Goal: Task Accomplishment & Management: Complete application form

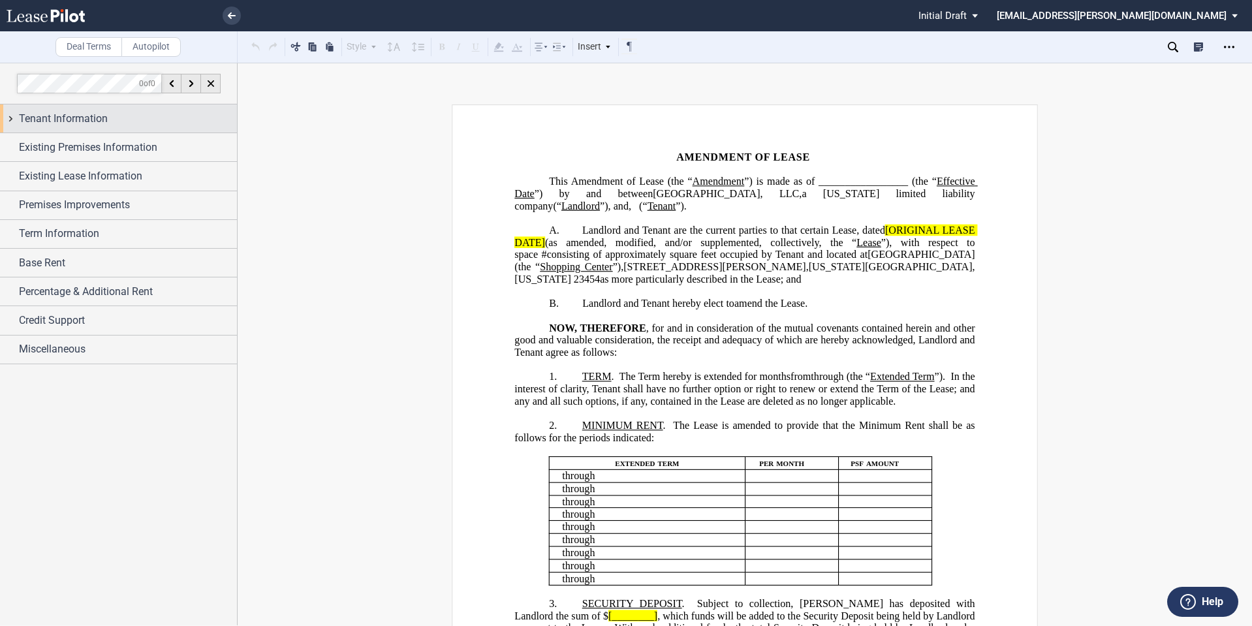
click at [65, 125] on span "Tenant Information" at bounding box center [63, 119] width 89 height 16
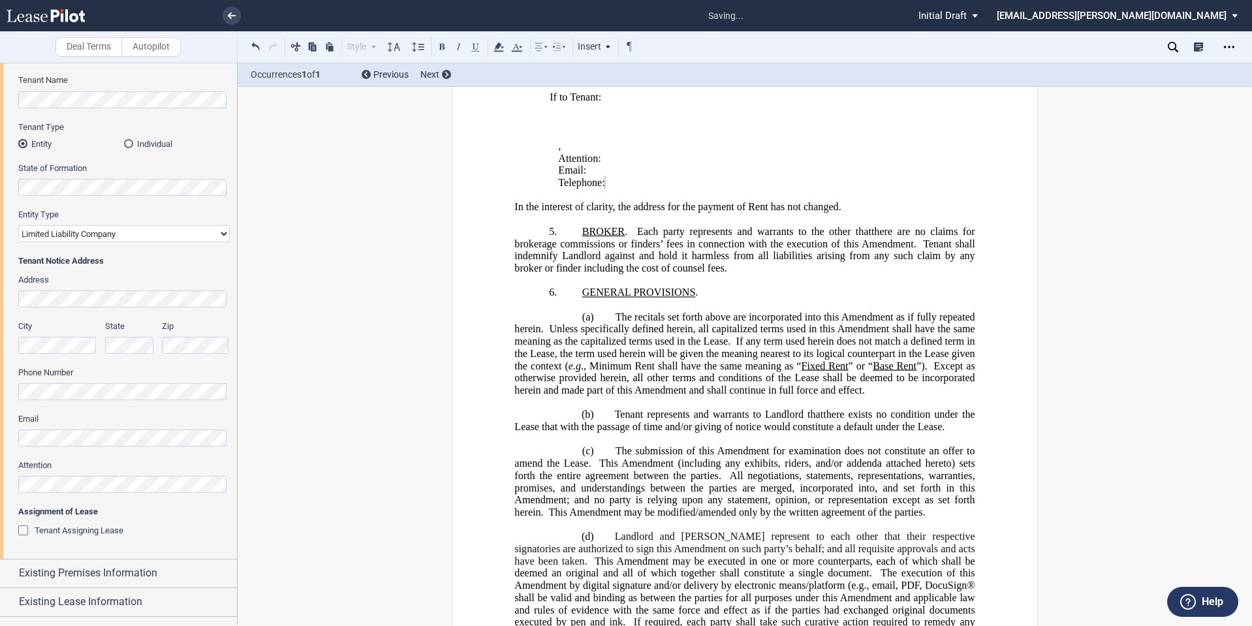
scroll to position [217, 0]
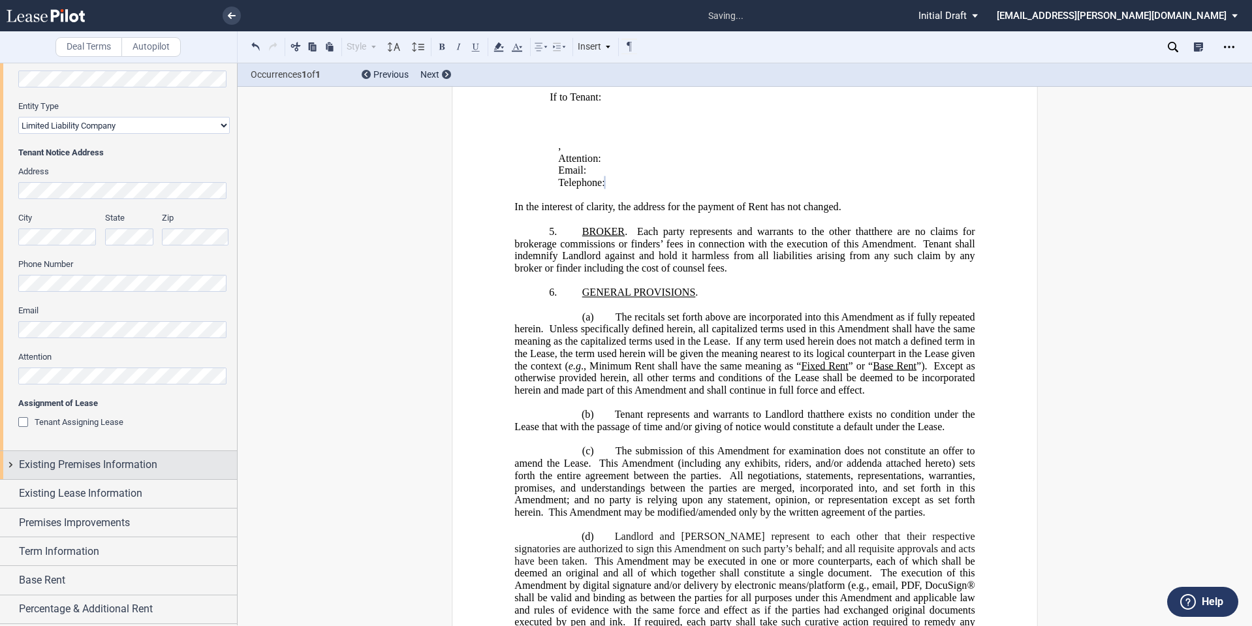
click at [91, 467] on span "Existing Premises Information" at bounding box center [88, 465] width 138 height 16
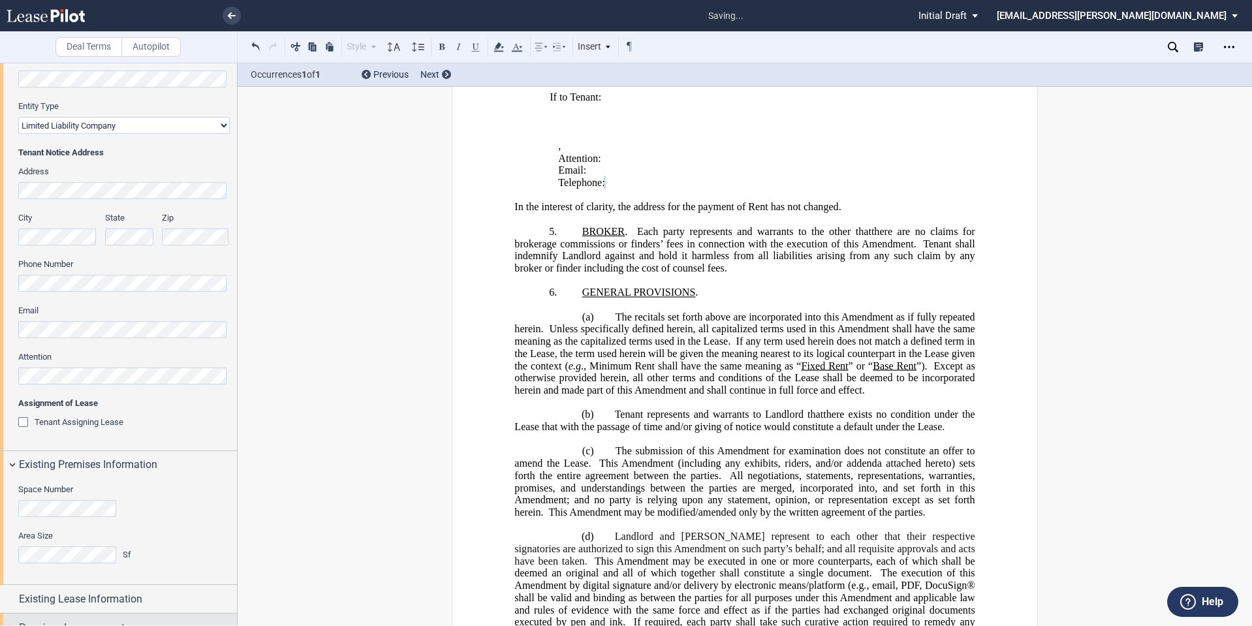
scroll to position [326, 0]
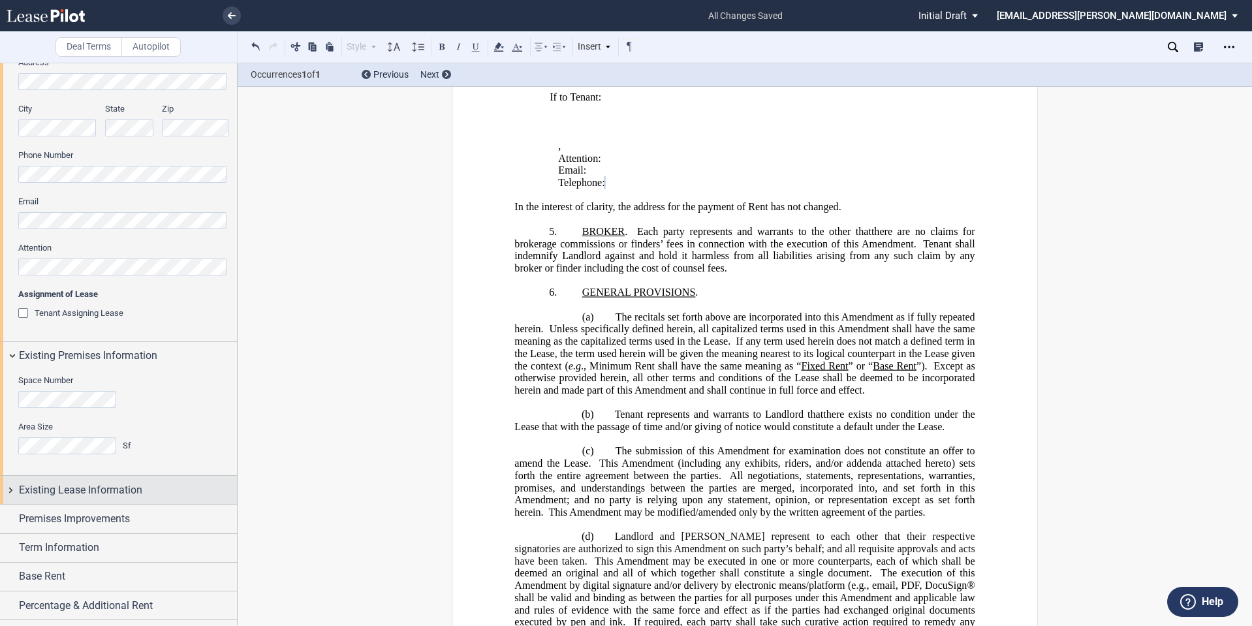
click at [87, 495] on span "Existing Lease Information" at bounding box center [80, 490] width 123 height 16
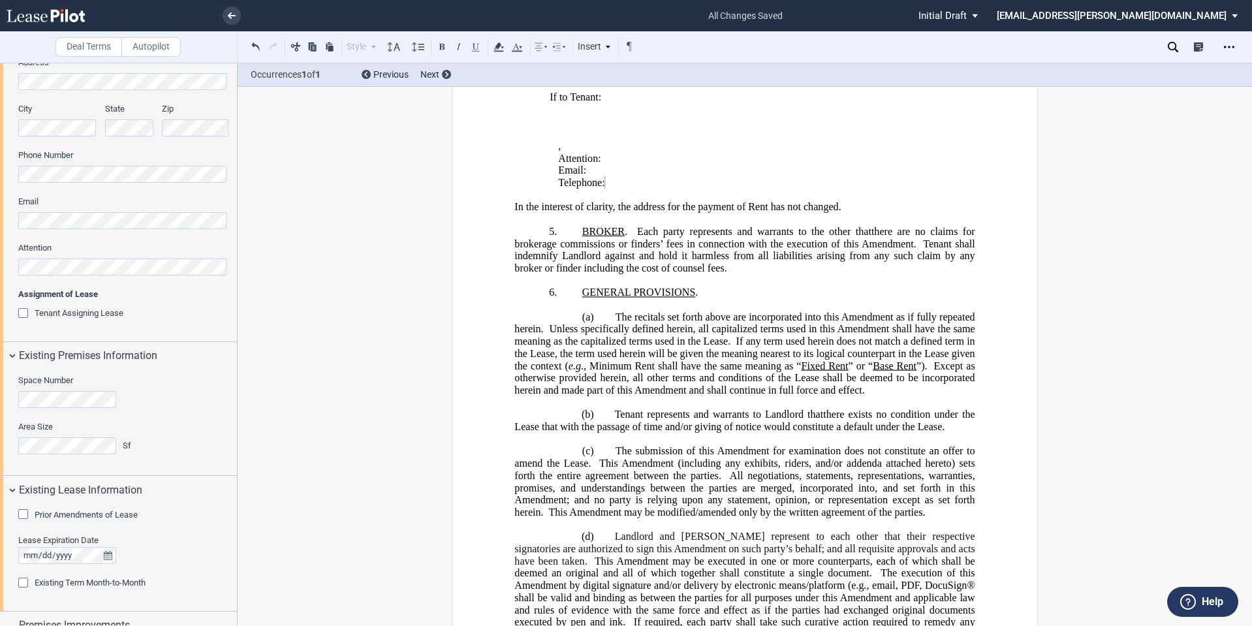
click at [87, 518] on span "Prior Amendments of Lease" at bounding box center [86, 515] width 103 height 10
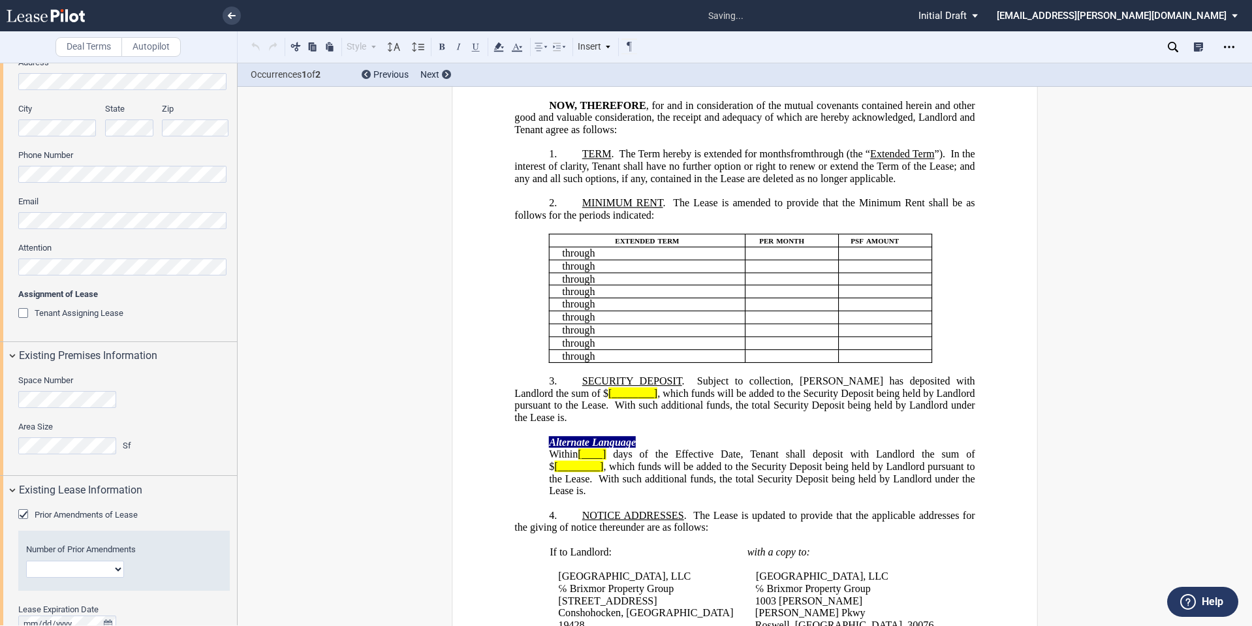
scroll to position [0, 0]
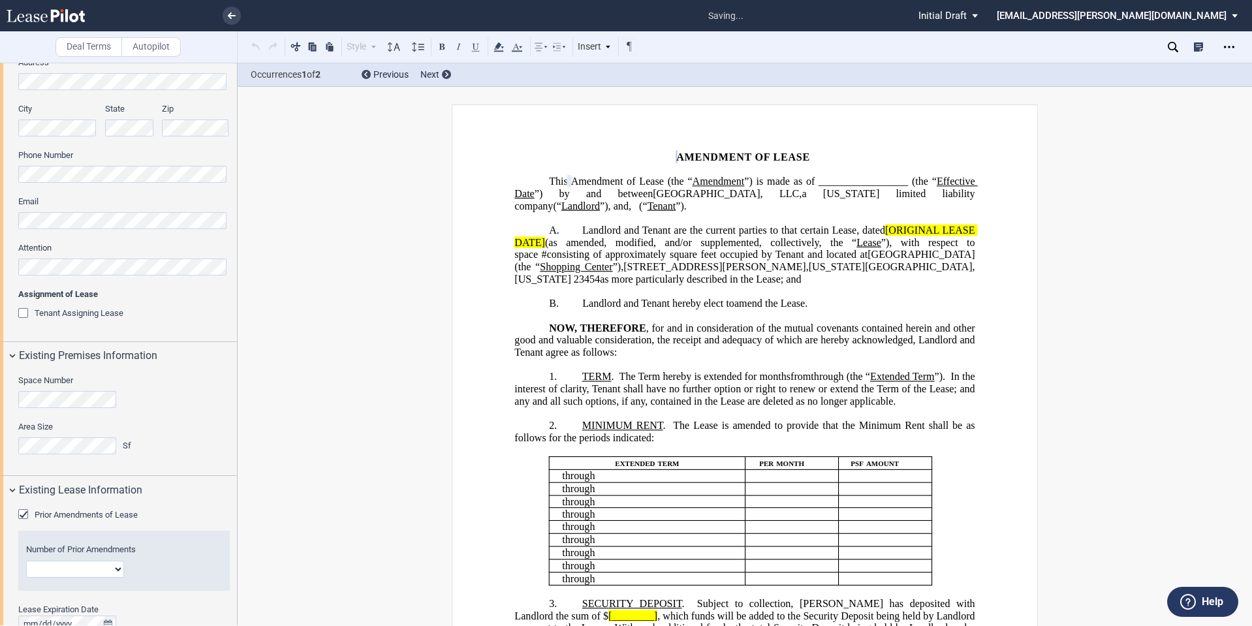
click at [114, 569] on select "1 2 3 4 5 6 7 8 9 10 11 12" at bounding box center [75, 569] width 98 height 17
select select "number:1"
click at [26, 561] on select "1 2 3 4 5 6 7 8 9 10 11 12" at bounding box center [75, 569] width 98 height 17
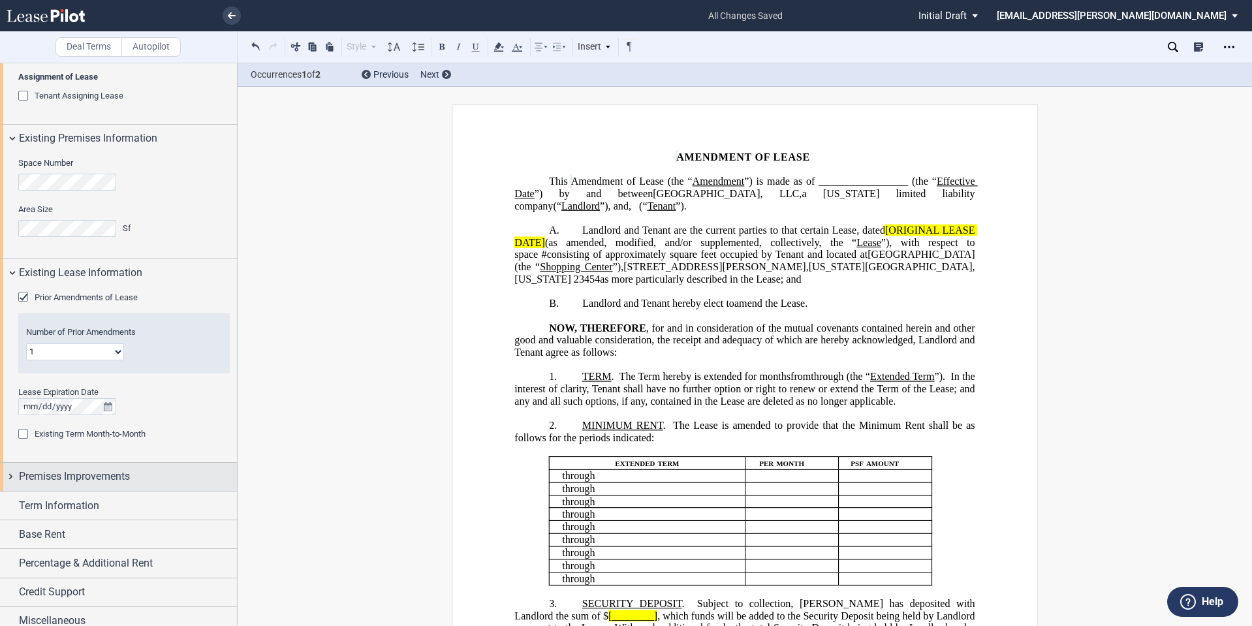
click at [58, 475] on span "Premises Improvements" at bounding box center [74, 477] width 111 height 16
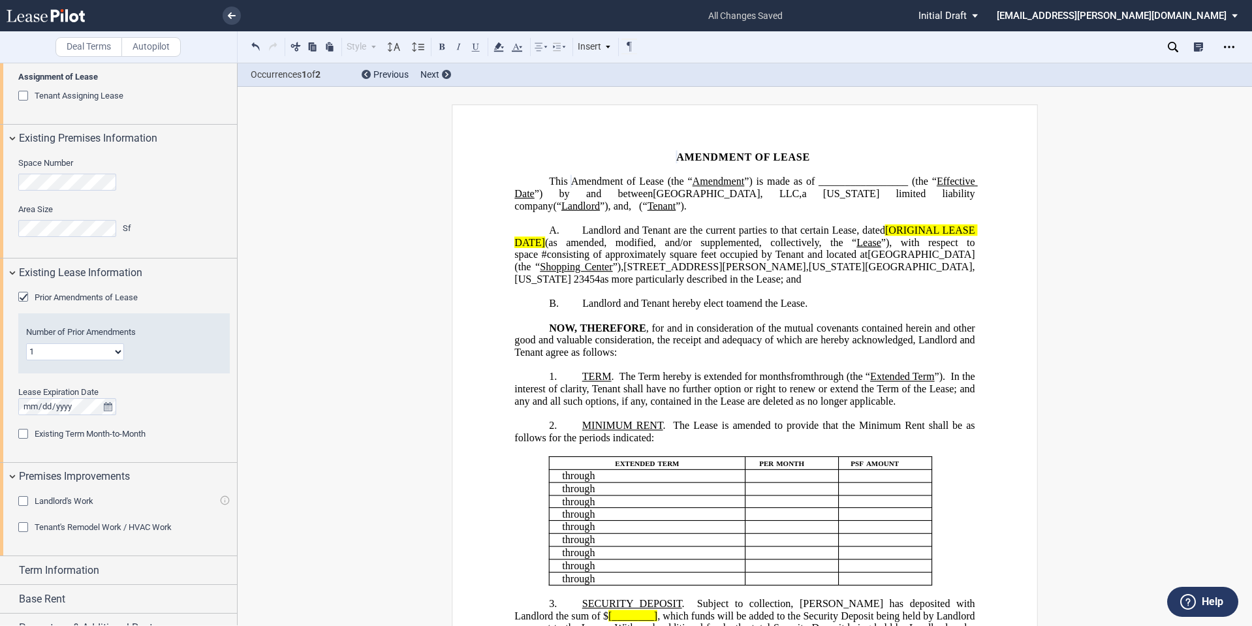
click at [58, 527] on span "Tenant's Remodel Work / HVAC Work" at bounding box center [103, 527] width 137 height 10
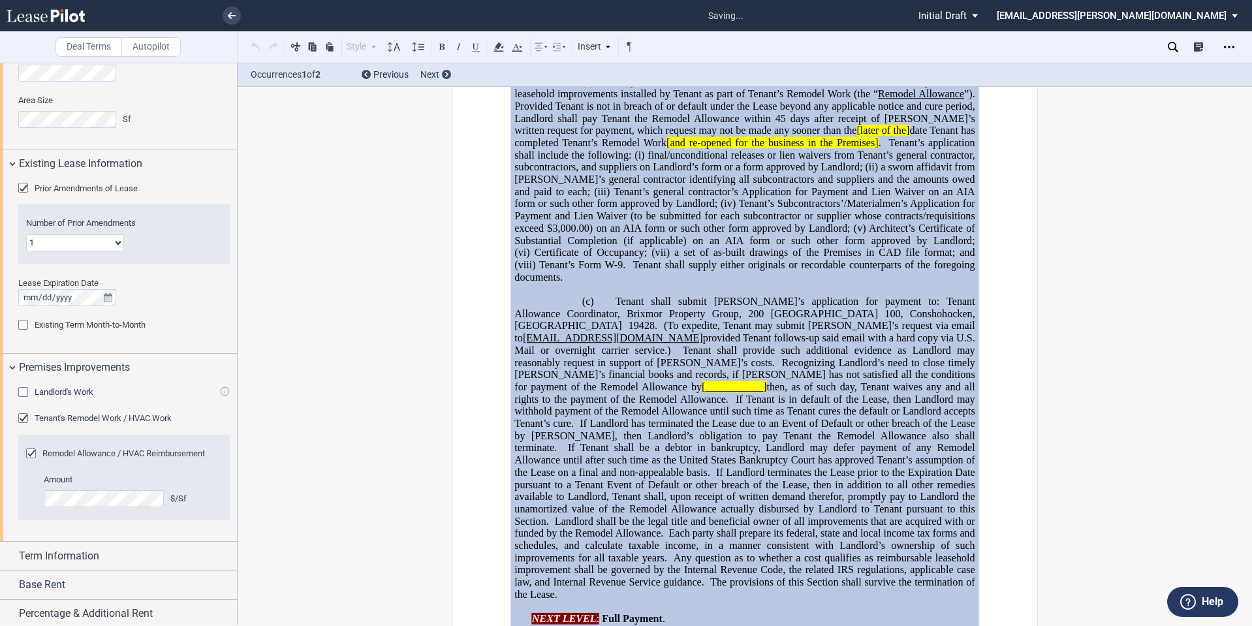
scroll to position [713, 0]
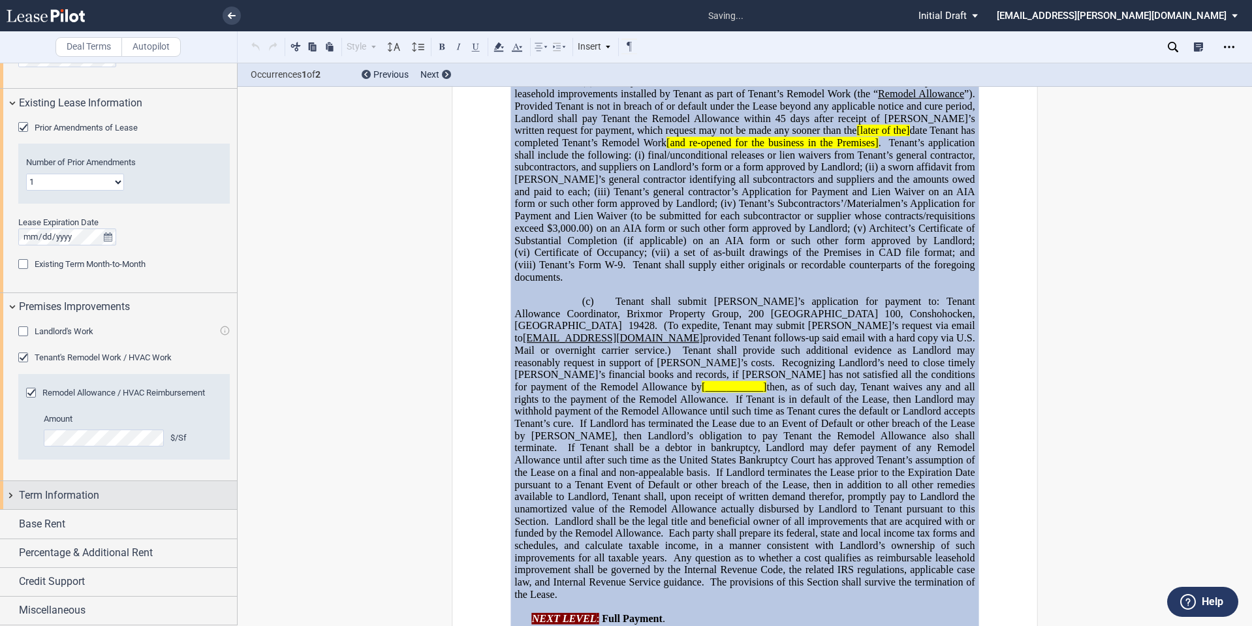
click at [110, 508] on div "Term Information" at bounding box center [118, 495] width 237 height 28
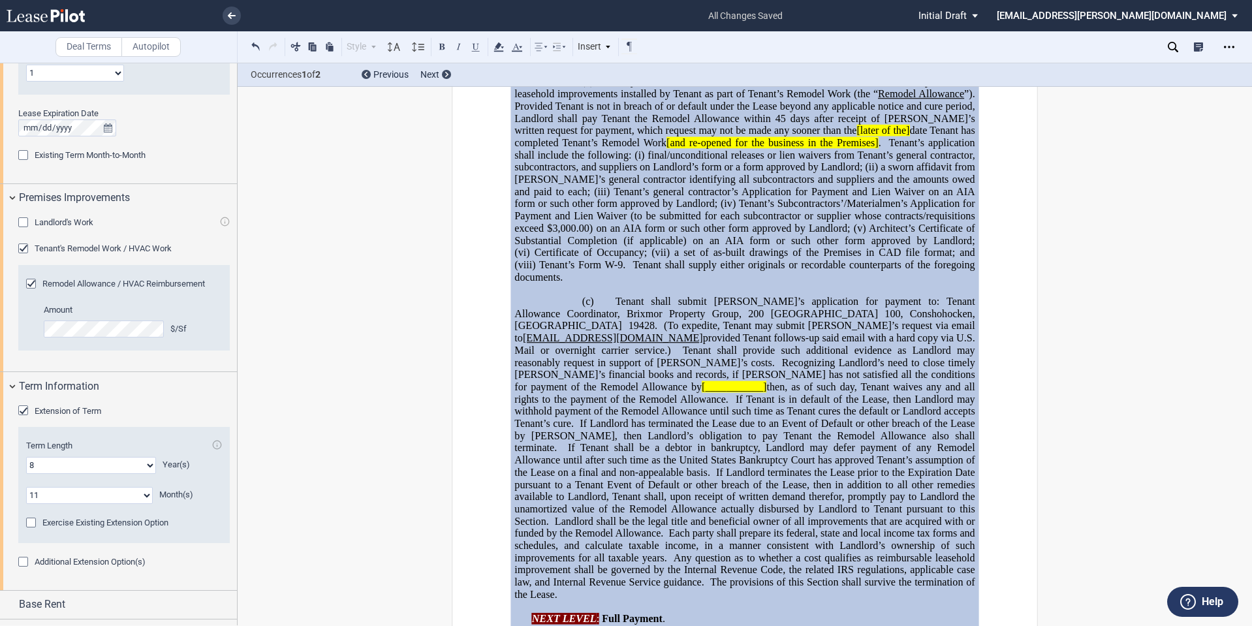
scroll to position [903, 0]
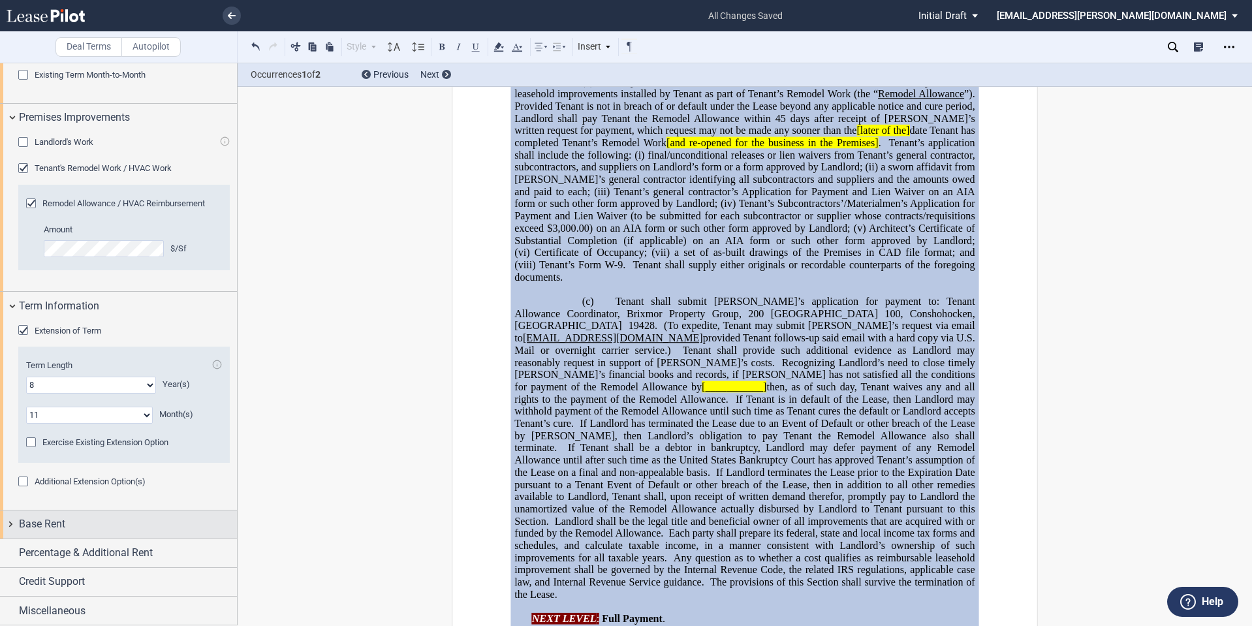
click at [93, 522] on div "Base Rent" at bounding box center [128, 524] width 218 height 16
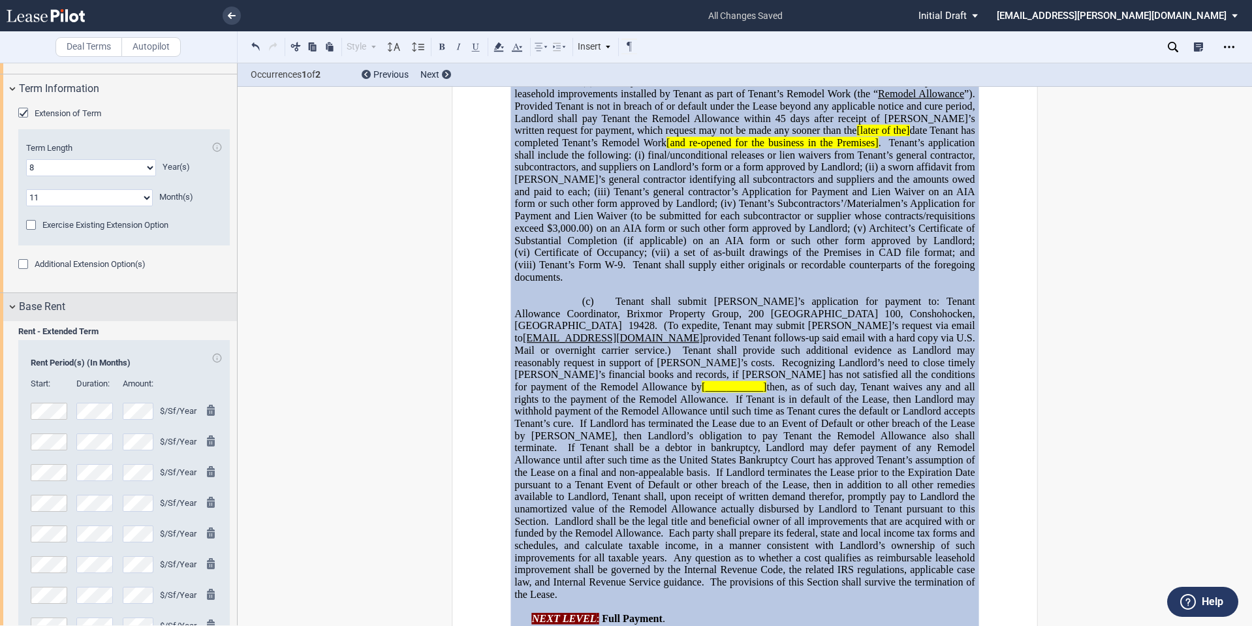
scroll to position [1302, 0]
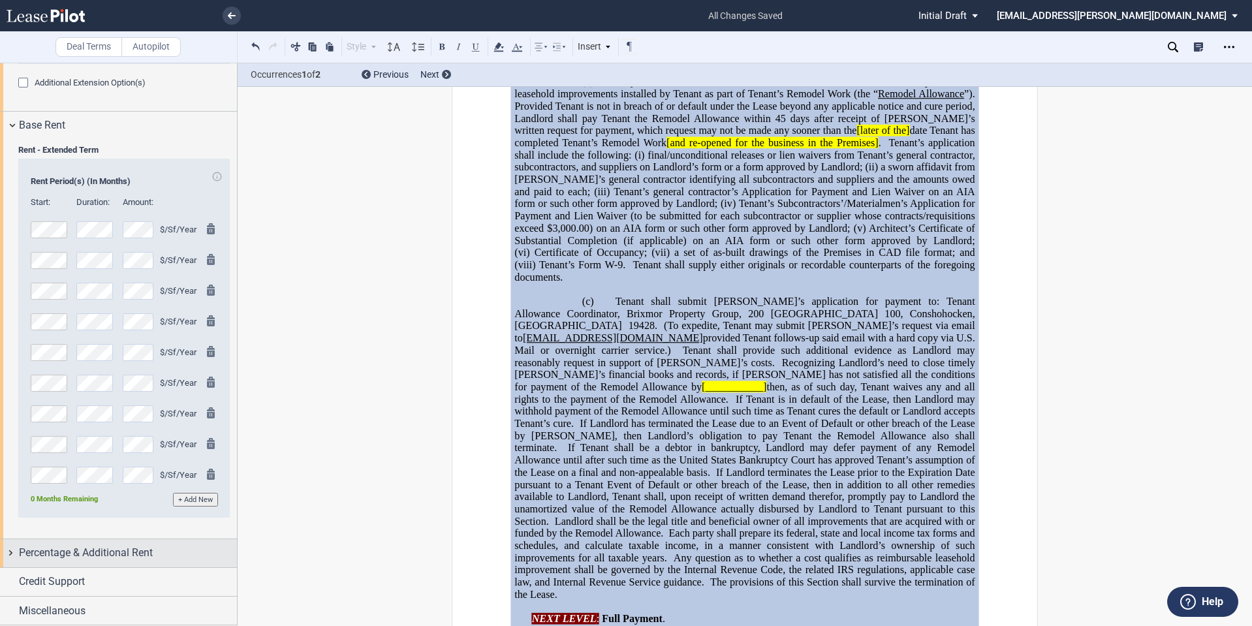
click at [93, 556] on span "Percentage & Additional Rent" at bounding box center [86, 553] width 134 height 16
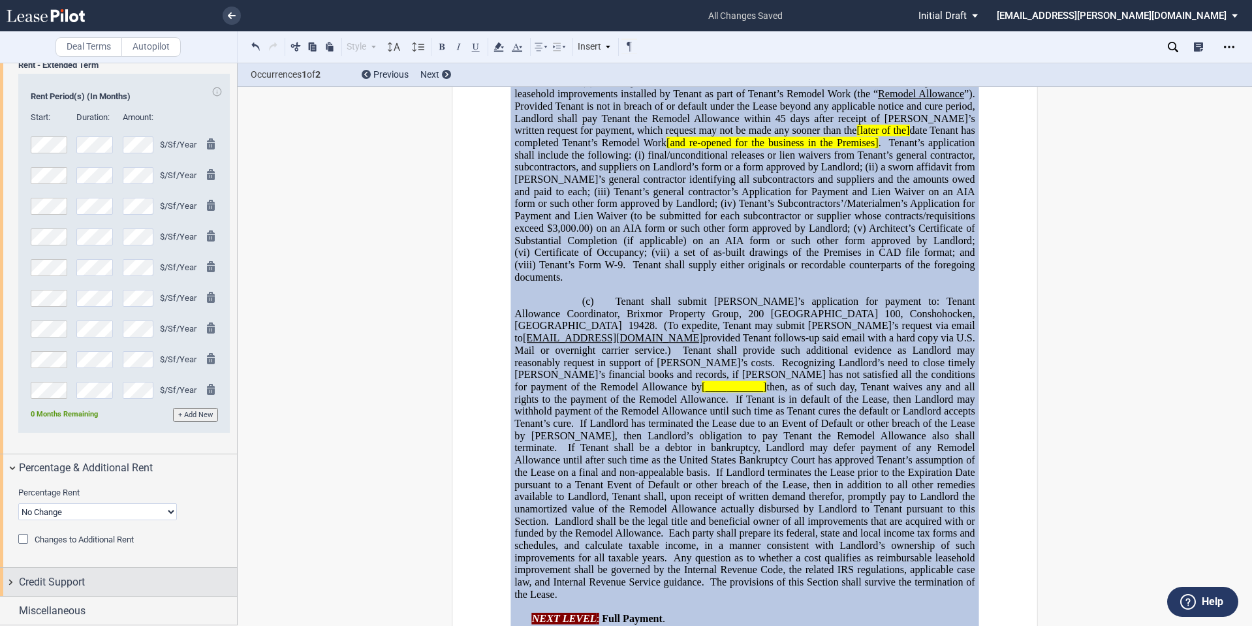
click at [63, 587] on span "Credit Support" at bounding box center [52, 582] width 66 height 16
click at [63, 608] on span "Existing Guarantor" at bounding box center [68, 607] width 67 height 10
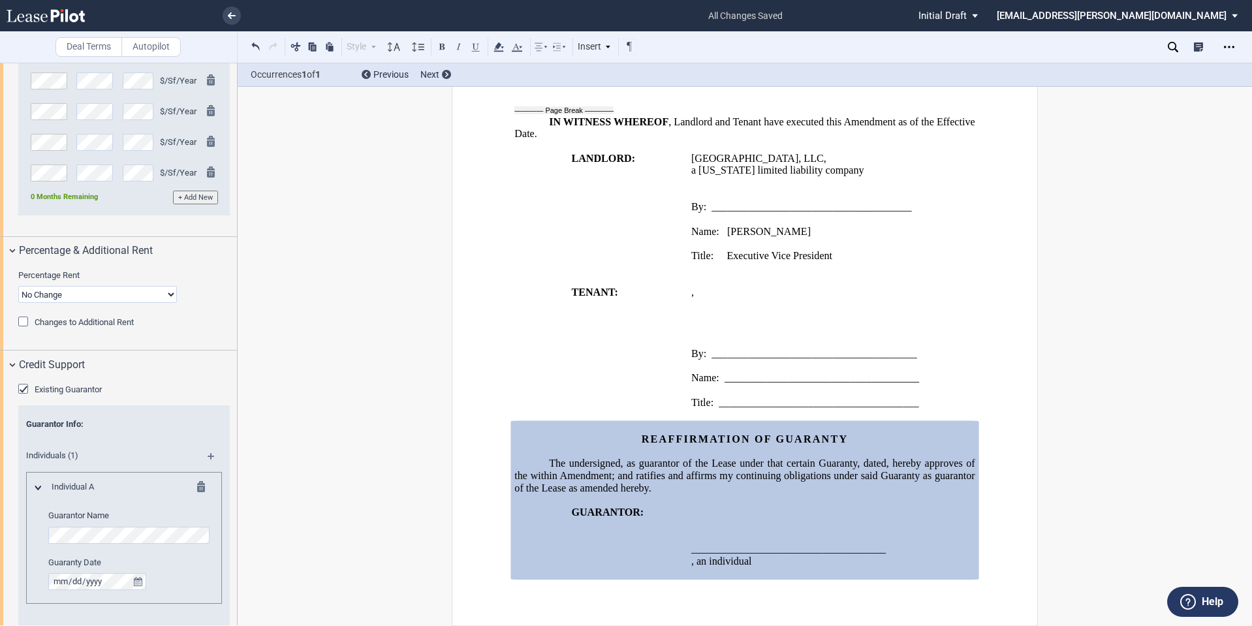
scroll to position [1713, 0]
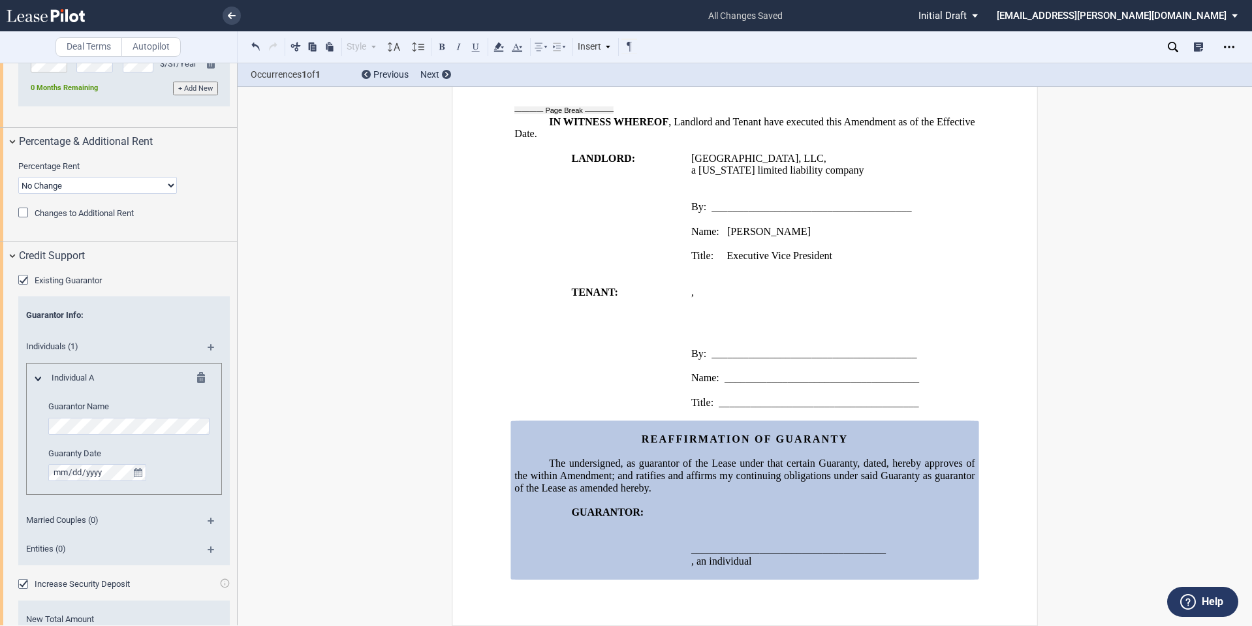
click at [46, 544] on span "Entities (0)" at bounding box center [106, 549] width 176 height 12
click at [213, 546] on md-icon at bounding box center [217, 554] width 18 height 16
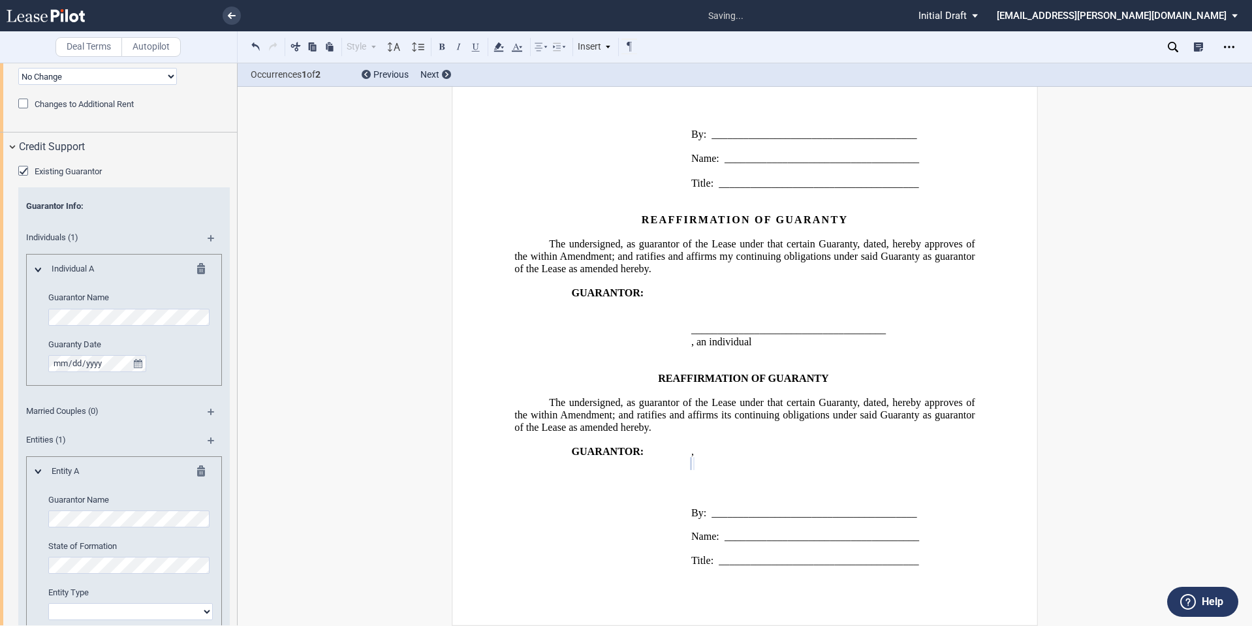
scroll to position [1930, 0]
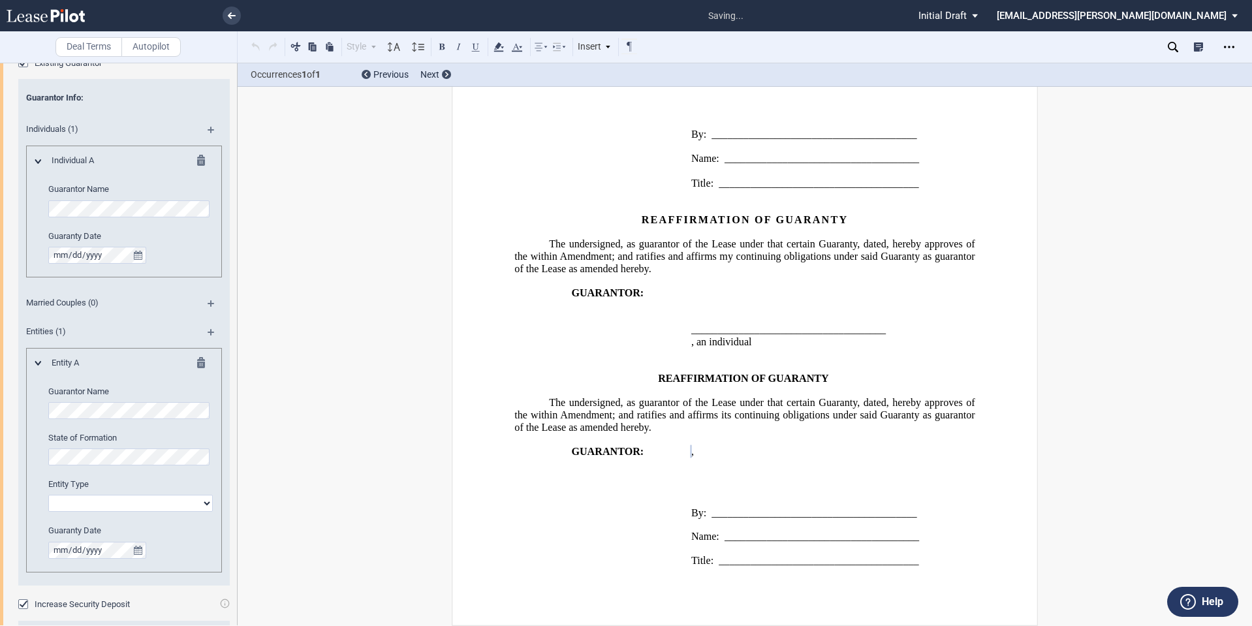
click at [96, 499] on select "Corporation Limited Liability Company General Partnership Limited Partnership O…" at bounding box center [130, 503] width 164 height 17
select select "limited liability company"
click at [48, 495] on select "Corporation Limited Liability Company General Partnership Limited Partnership O…" at bounding box center [130, 503] width 164 height 17
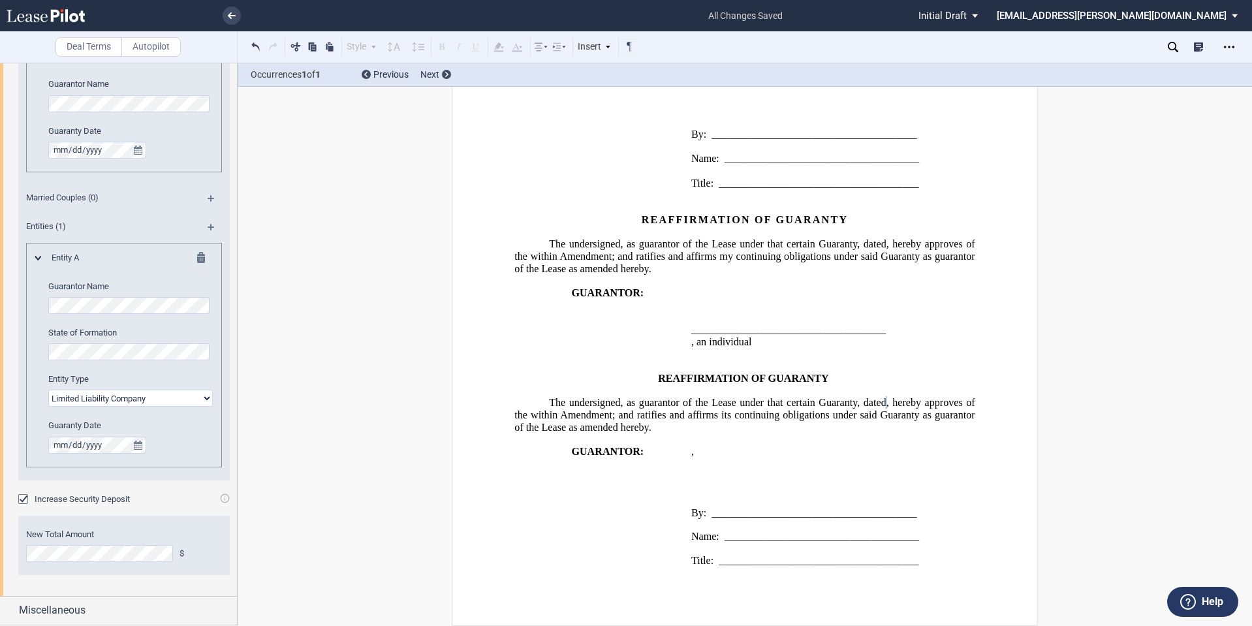
click at [89, 491] on div "Guarantor Info : Individuals (1) Individual A Guarantor Name Guaranty Date Marr…" at bounding box center [123, 235] width 211 height 515
click at [18, 495] on div "Existing Guarantor Guarantor Info : Individuals (1) Individual A Guarantor Name…" at bounding box center [118, 271] width 237 height 649
click at [25, 501] on div "Increase Security Deposit" at bounding box center [24, 500] width 13 height 13
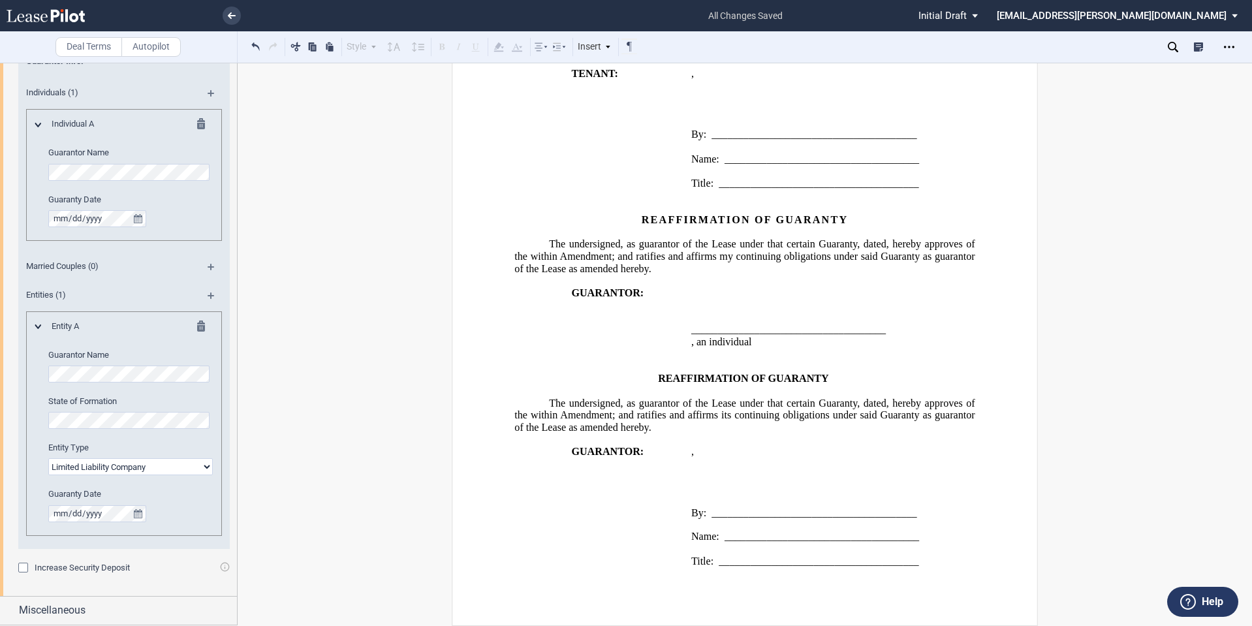
scroll to position [1967, 0]
click at [74, 610] on span "Miscellaneous" at bounding box center [52, 610] width 67 height 16
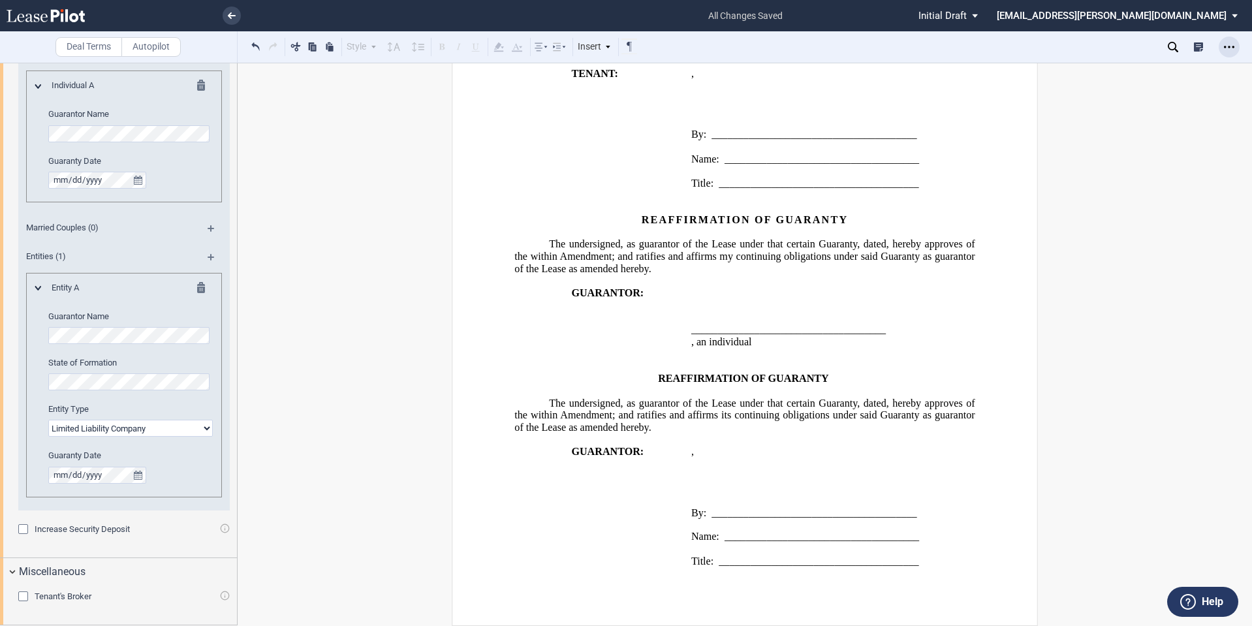
click at [1228, 48] on icon "Open Lease options menu" at bounding box center [1229, 47] width 10 height 10
click at [1101, 68] on div "Download" at bounding box center [1153, 70] width 159 height 11
click at [197, 80] on md-icon at bounding box center [205, 88] width 16 height 16
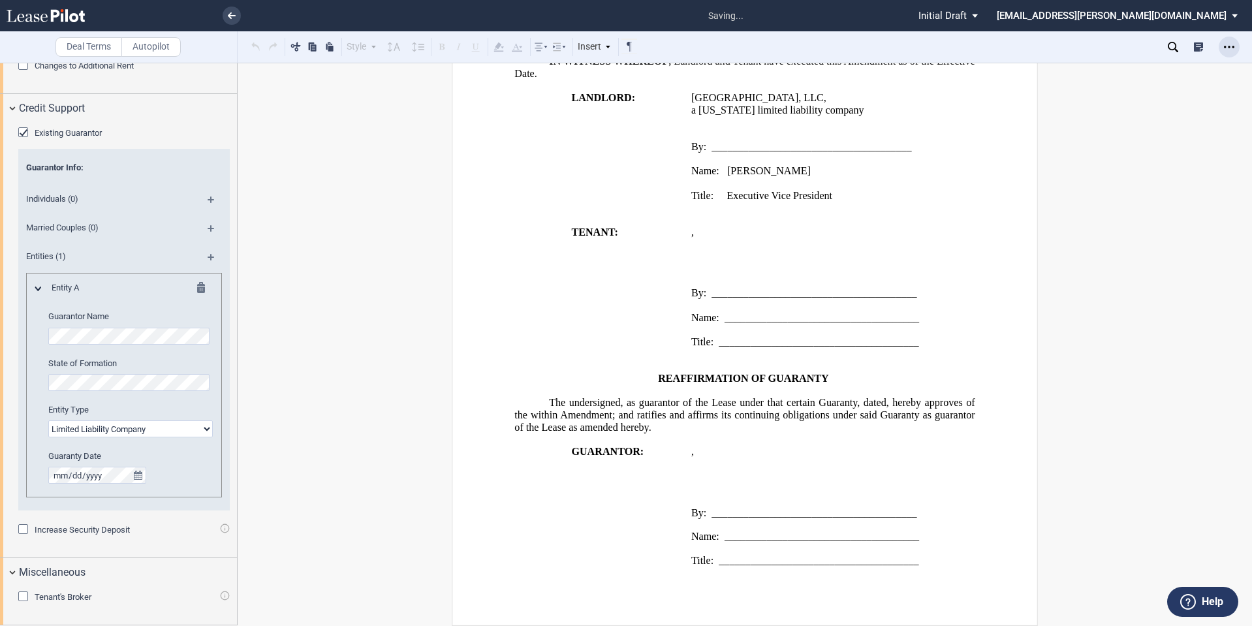
click at [1232, 56] on div "Open Lease options menu" at bounding box center [1229, 47] width 21 height 21
click at [1101, 70] on div "Download" at bounding box center [1153, 70] width 159 height 11
